Goal: Use online tool/utility

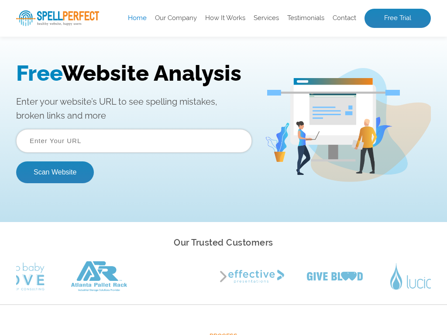
scroll to position [0, 7]
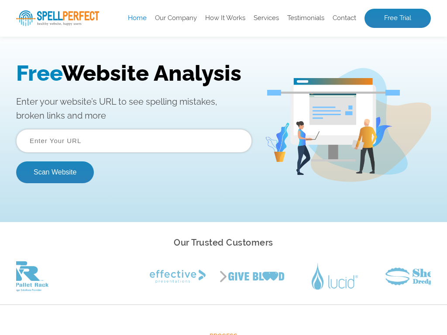
click at [134, 141] on input "text" at bounding box center [134, 141] width 236 height 24
type input "National"
click at [134, 141] on input "text" at bounding box center [134, 141] width 236 height 24
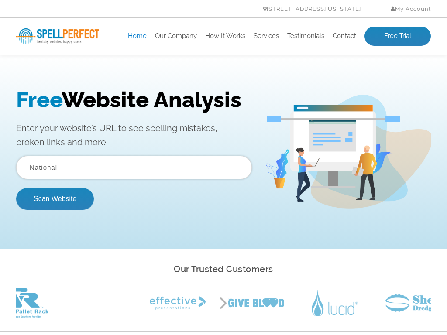
click at [16, 188] on button "Scan Website" at bounding box center [55, 199] width 78 height 22
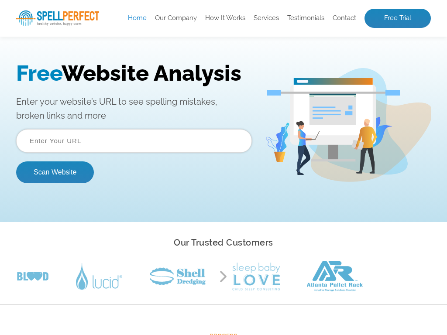
scroll to position [0, 13]
click at [134, 141] on input "text" at bounding box center [134, 141] width 236 height 24
click at [16, 162] on button "Scan Website" at bounding box center [55, 173] width 78 height 22
click at [134, 141] on input "text" at bounding box center [134, 141] width 236 height 24
click at [16, 162] on button "Scan Website" at bounding box center [55, 173] width 78 height 22
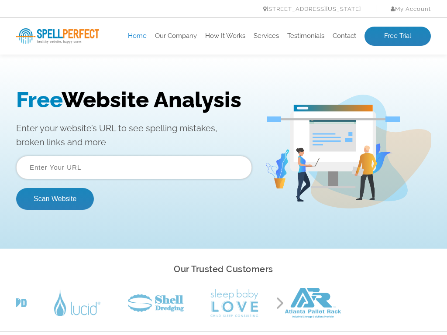
scroll to position [0, 158]
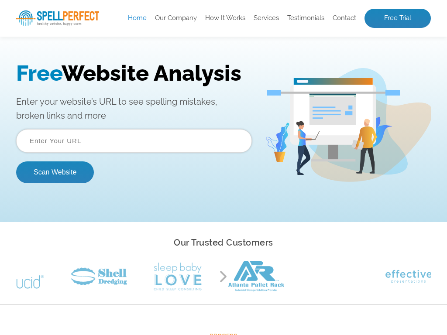
click at [134, 141] on input "text" at bounding box center [134, 141] width 236 height 24
click at [16, 162] on button "Scan Website" at bounding box center [55, 173] width 78 height 22
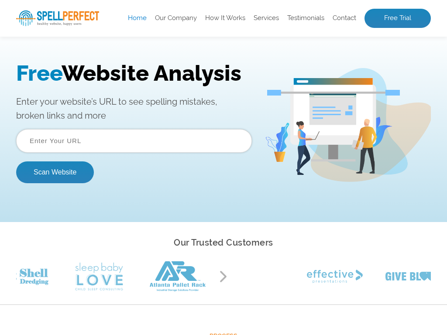
click at [134, 141] on input "text" at bounding box center [134, 141] width 236 height 24
type input "National"
